Goal: Task Accomplishment & Management: Manage account settings

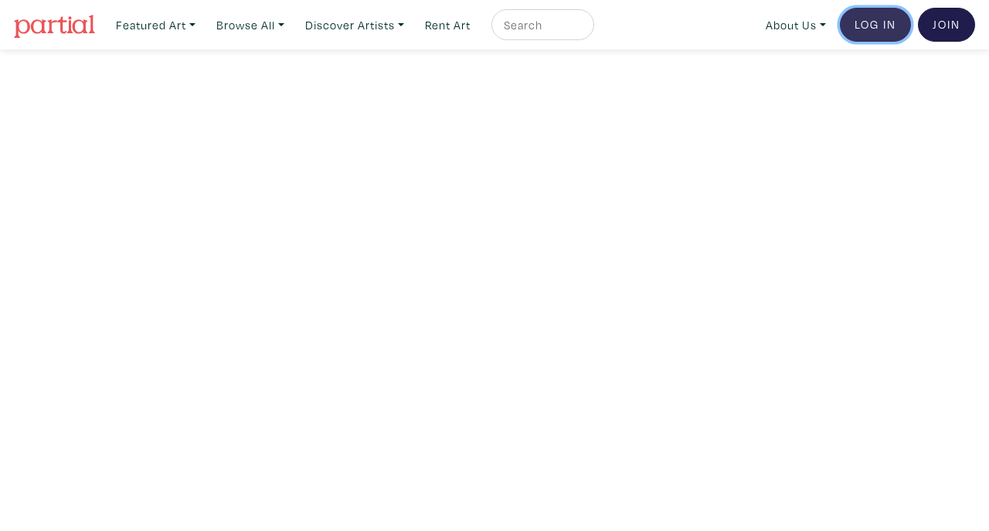
click at [886, 19] on link "Log In" at bounding box center [875, 25] width 71 height 34
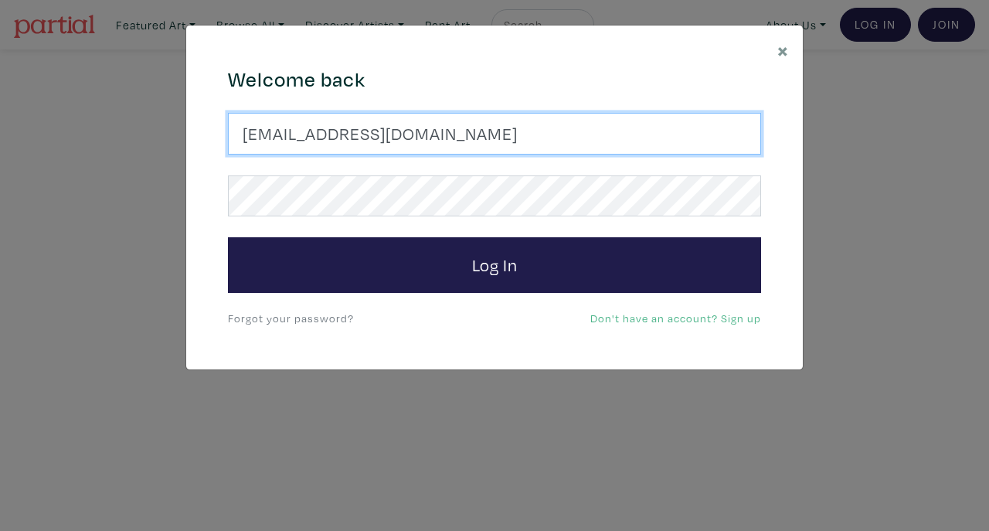
click at [432, 141] on input "strtistx@gmail.com" at bounding box center [494, 134] width 533 height 42
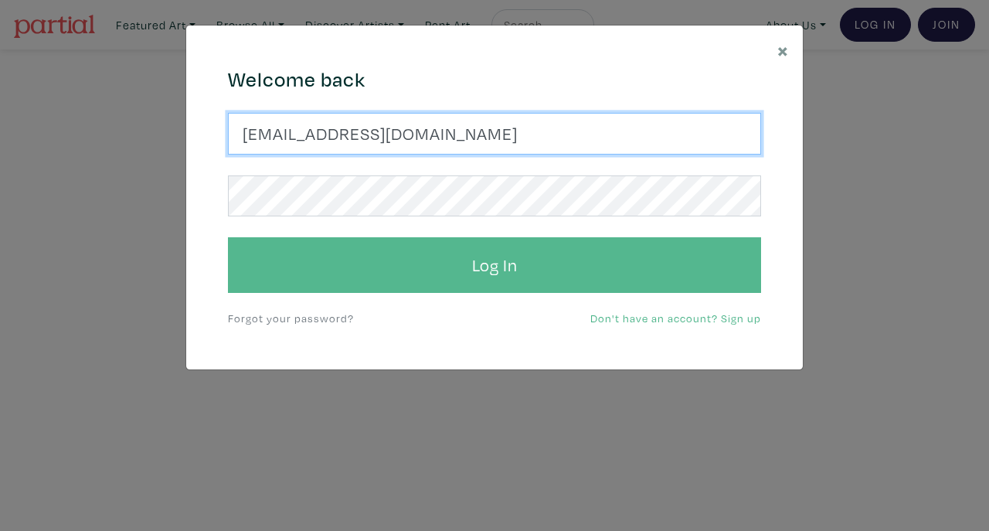
type input "abulkarimsara@hotmail.com"
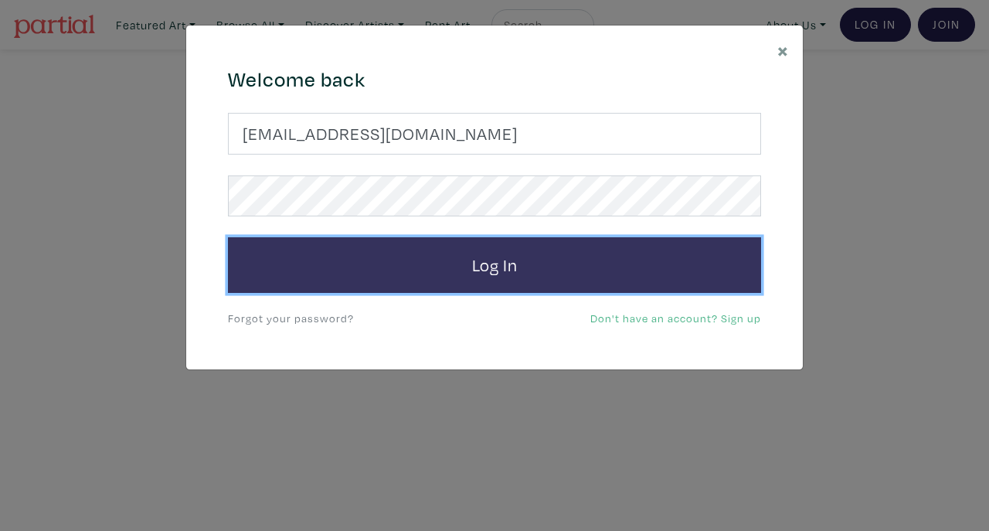
click at [345, 278] on button "Log In" at bounding box center [494, 265] width 533 height 56
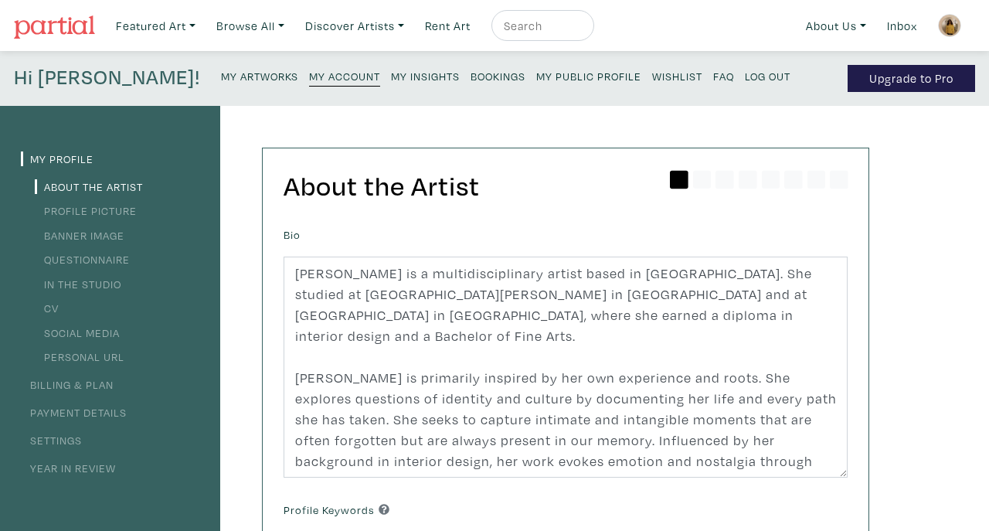
click at [536, 78] on small "My Public Profile" at bounding box center [588, 76] width 105 height 15
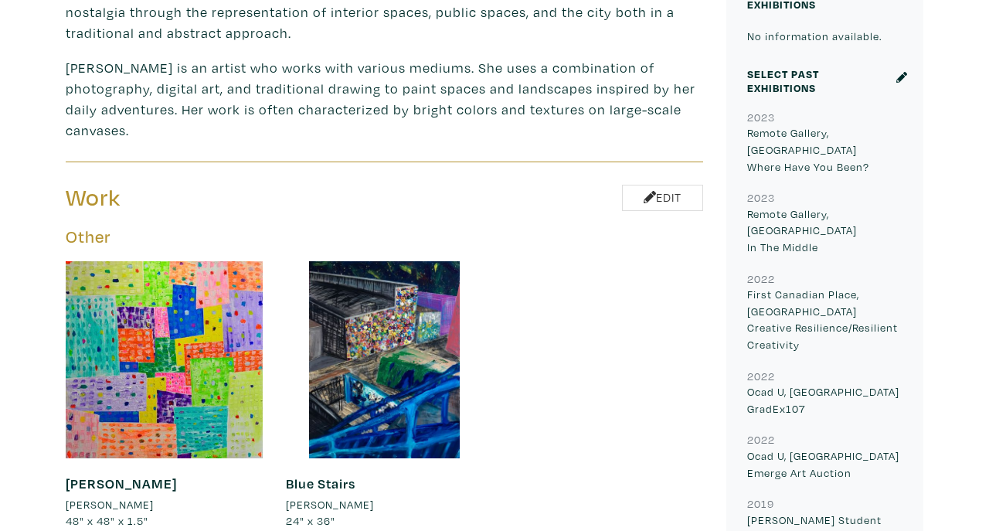
scroll to position [648, 0]
